Goal: Navigation & Orientation: Find specific page/section

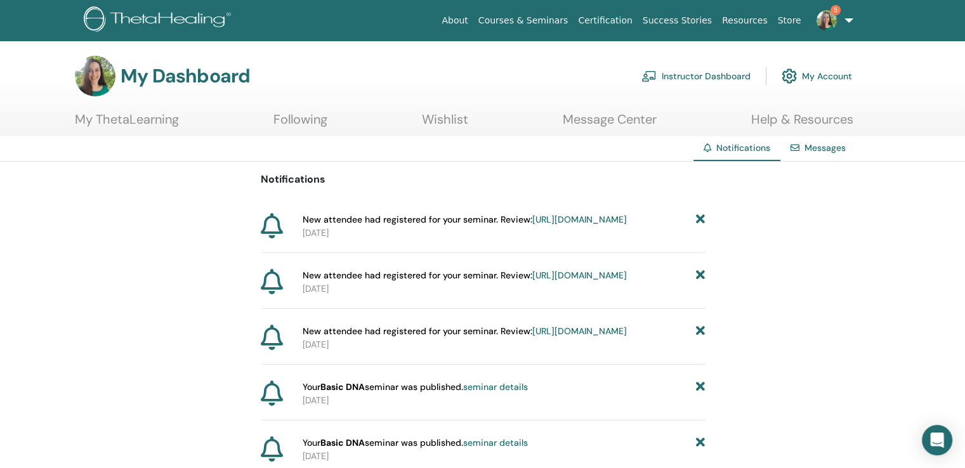
click at [666, 74] on link "Instructor Dashboard" at bounding box center [695, 76] width 109 height 28
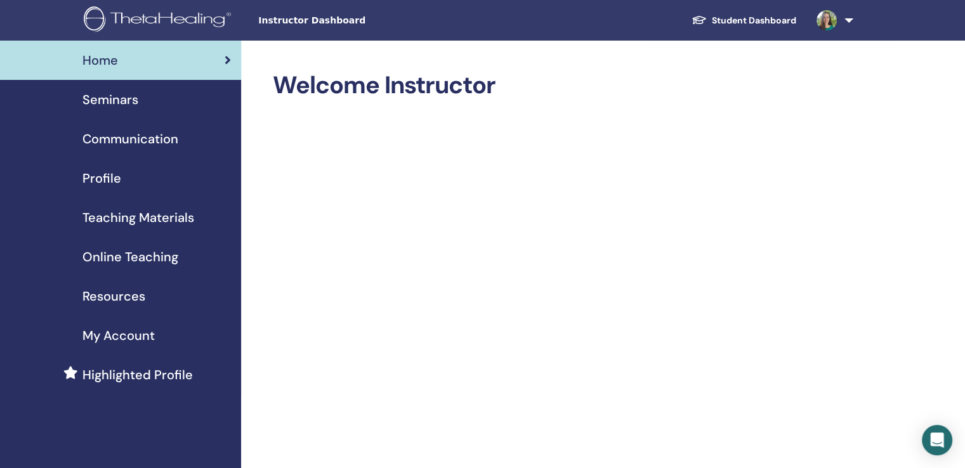
click at [105, 170] on span "Profile" at bounding box center [101, 178] width 39 height 19
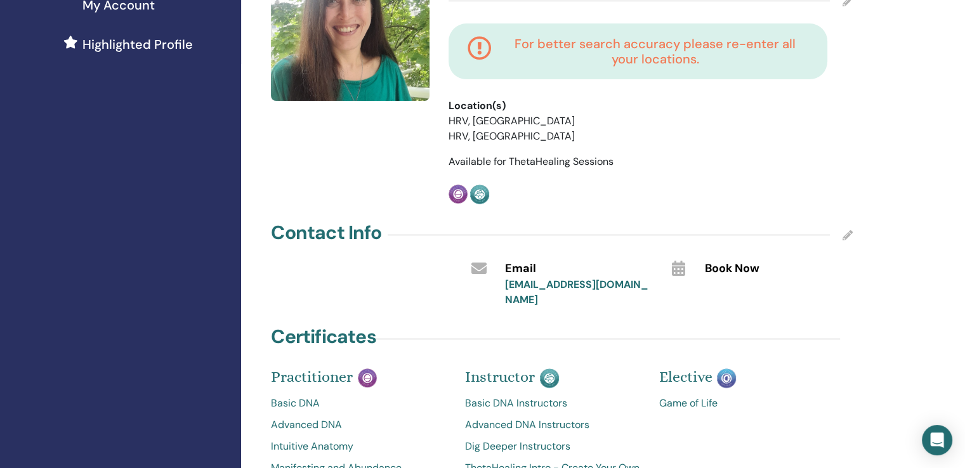
scroll to position [135, 0]
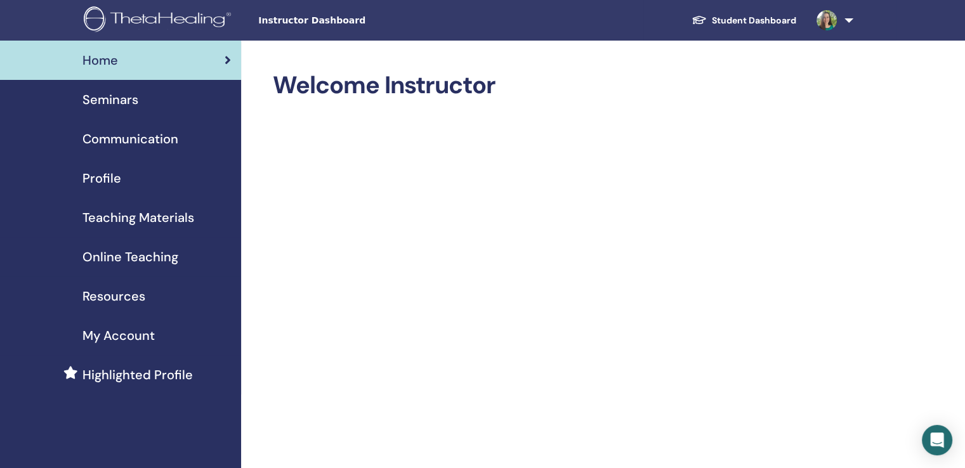
click at [111, 106] on span "Seminars" at bounding box center [110, 99] width 56 height 19
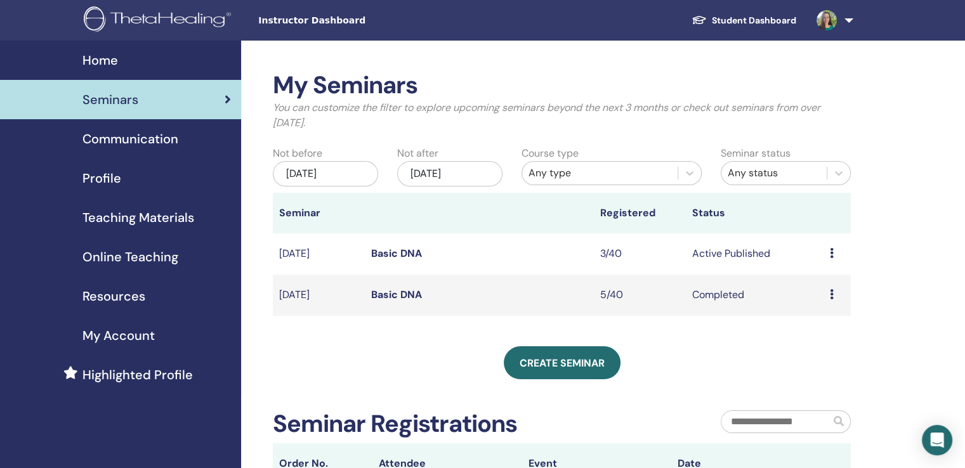
click at [117, 186] on span "Profile" at bounding box center [101, 178] width 39 height 19
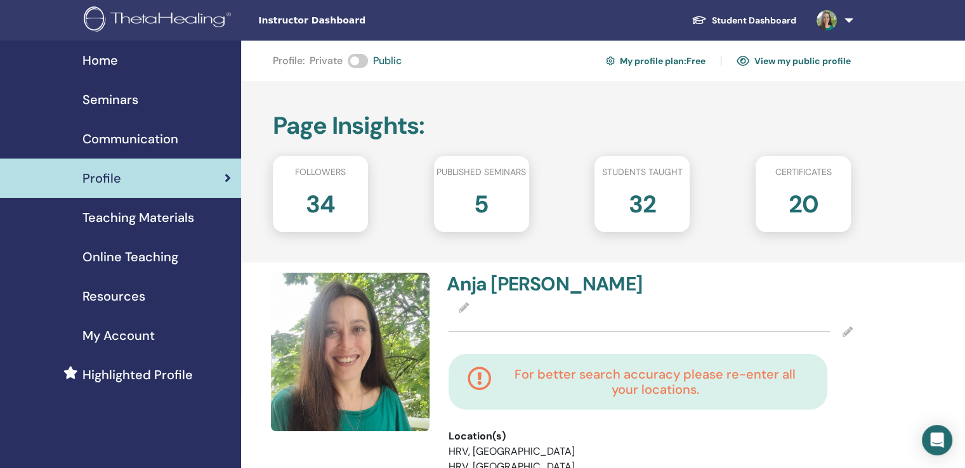
click at [735, 25] on link "Student Dashboard" at bounding box center [743, 20] width 125 height 23
